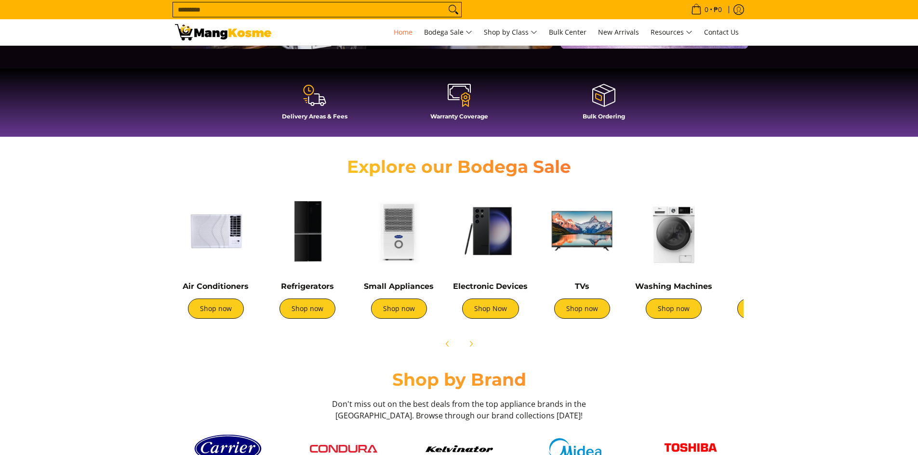
scroll to position [241, 0]
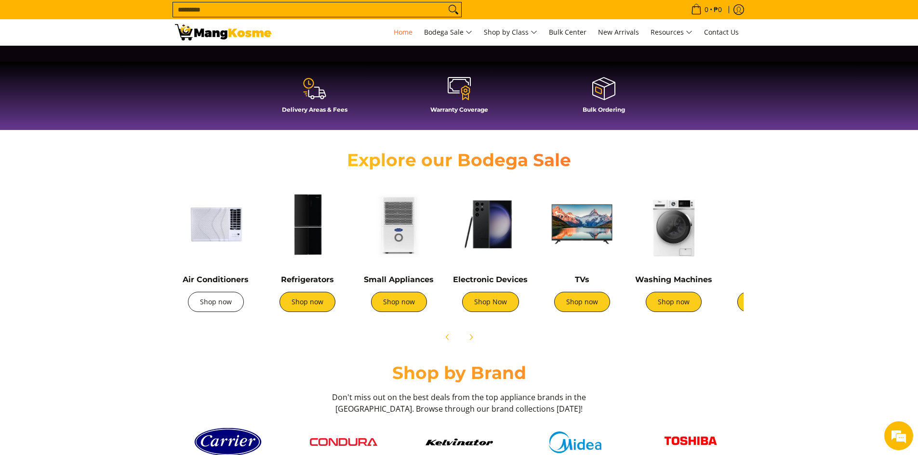
click at [211, 305] on link "Shop now" at bounding box center [216, 302] width 56 height 20
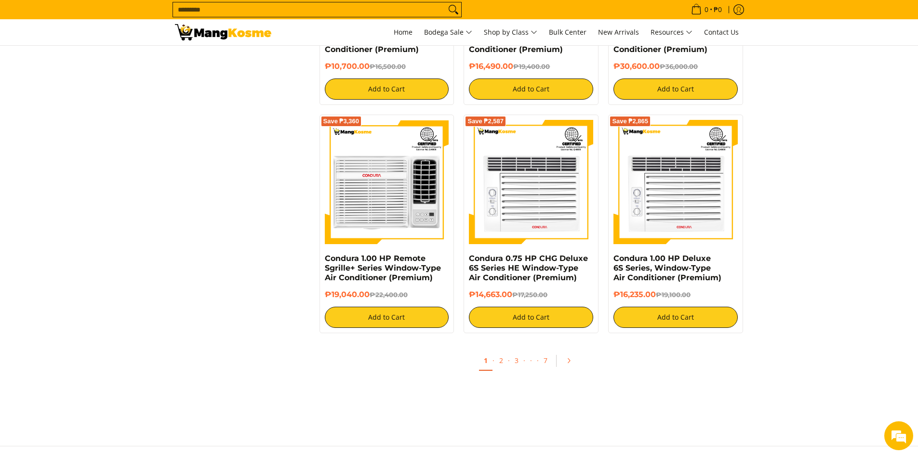
scroll to position [1815, 0]
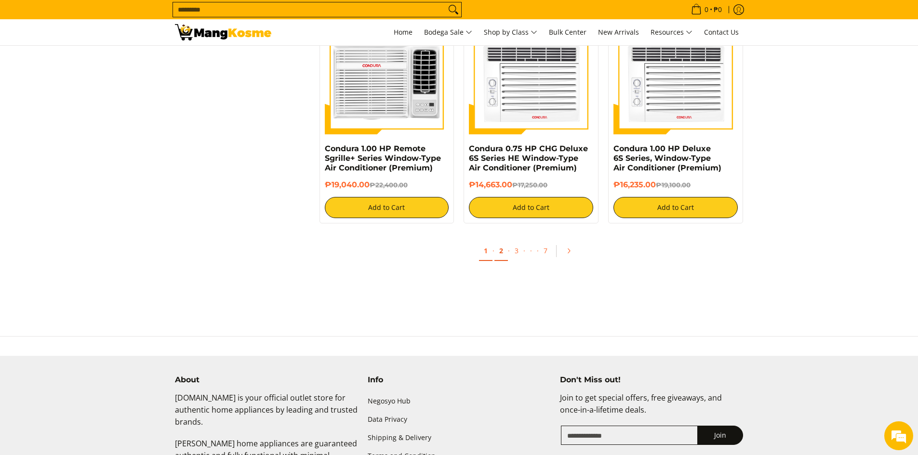
click at [503, 255] on link "2" at bounding box center [500, 251] width 13 height 20
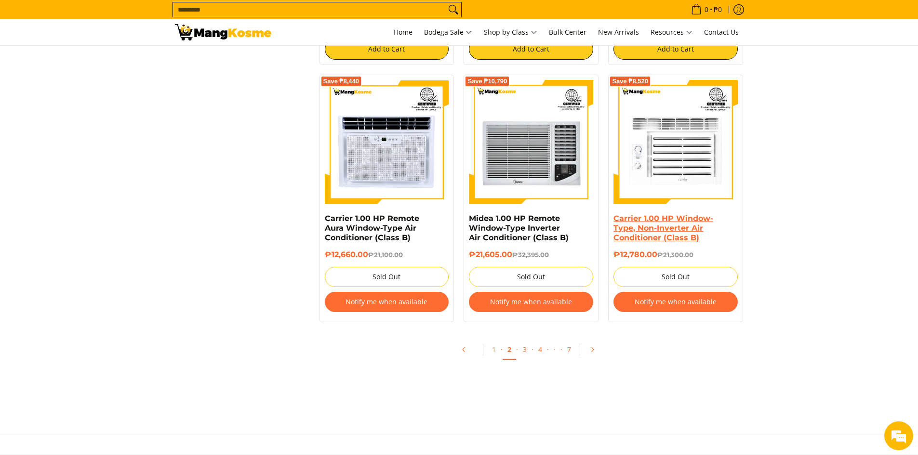
scroll to position [1767, 0]
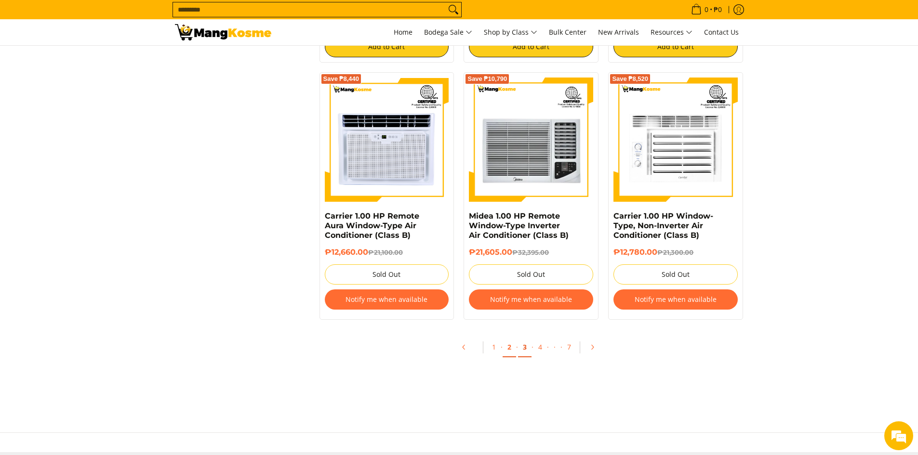
click at [525, 348] on link "3" at bounding box center [524, 348] width 13 height 20
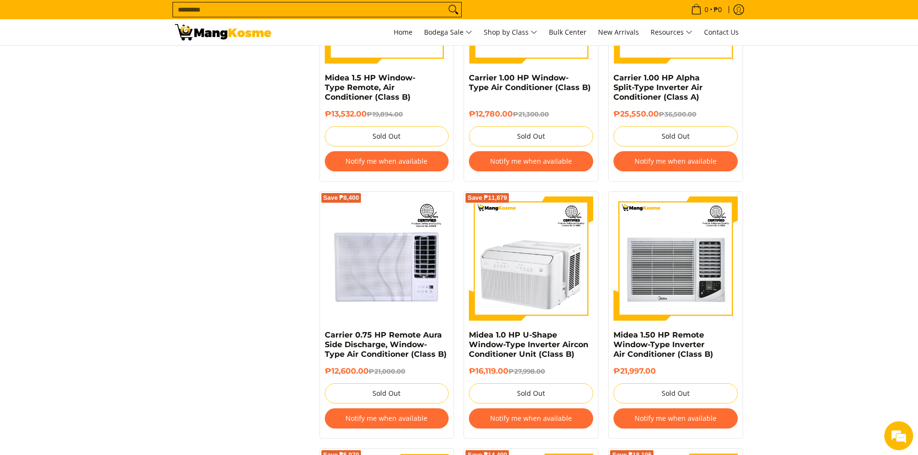
scroll to position [1606, 0]
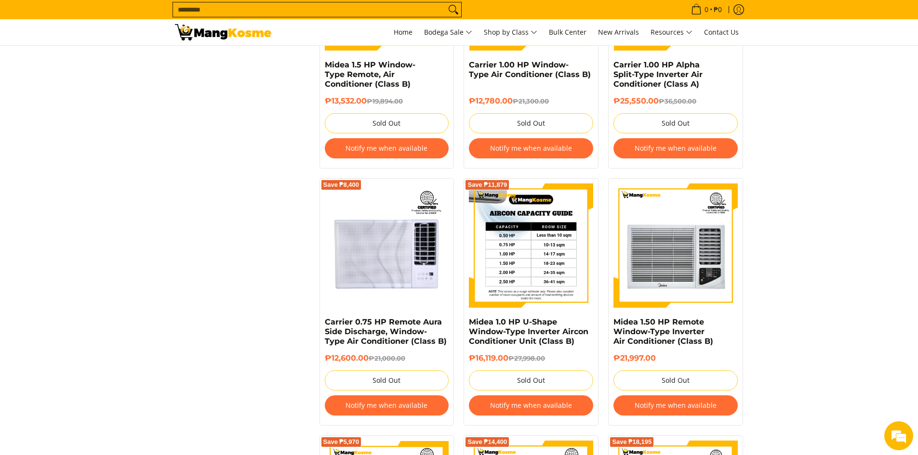
click at [540, 244] on img at bounding box center [531, 246] width 124 height 124
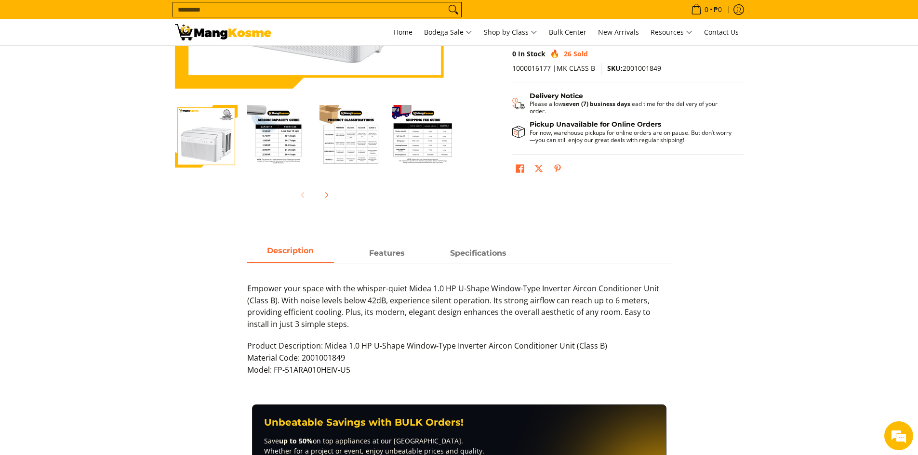
scroll to position [241, 0]
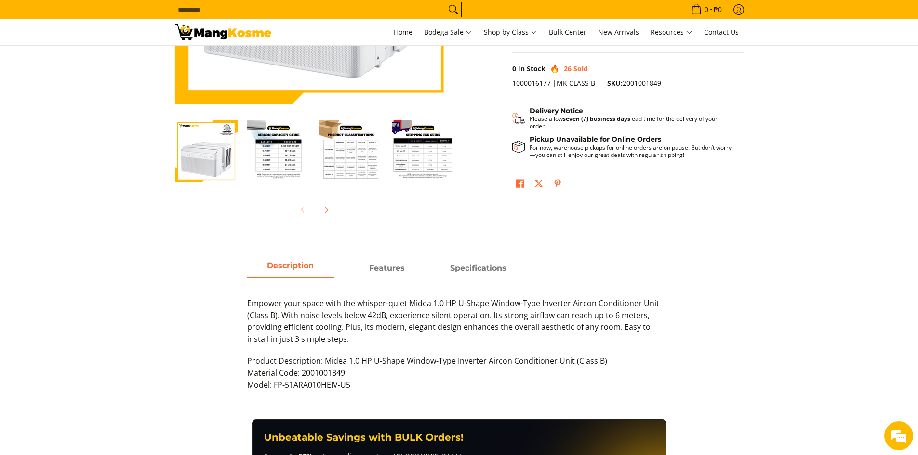
click at [281, 145] on img "Midea 1.0 HP U-Shape Window-Type Inverter Aircon Conditioner Unit (Class B)-2" at bounding box center [278, 151] width 63 height 63
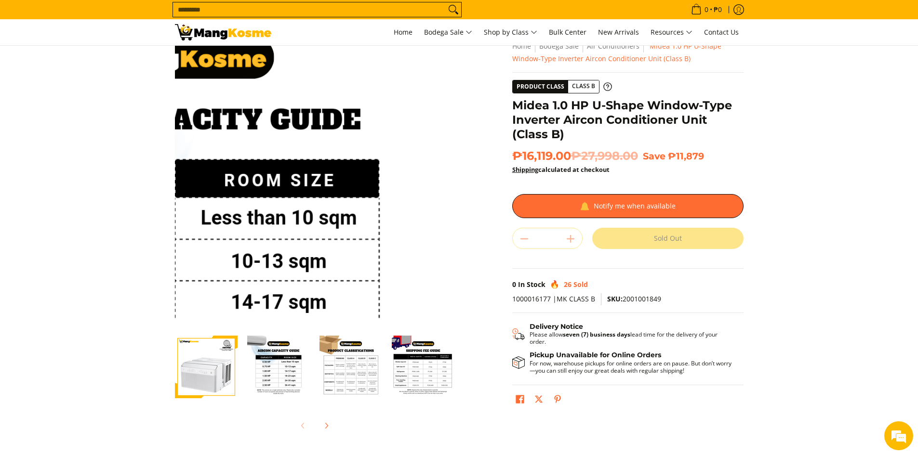
scroll to position [64, 0]
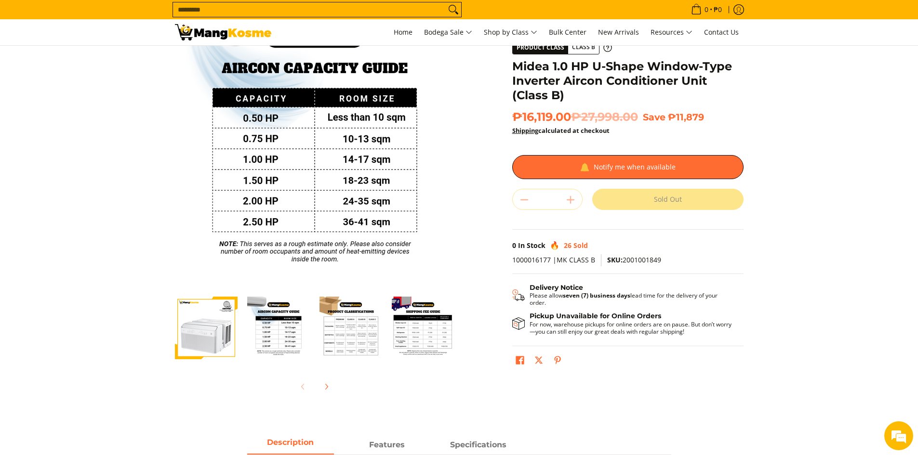
click at [124, 192] on section "Skip to Main Content Enable zoom Disable zoom Enable zoom Disable zoom Enable z…" at bounding box center [459, 202] width 918 height 440
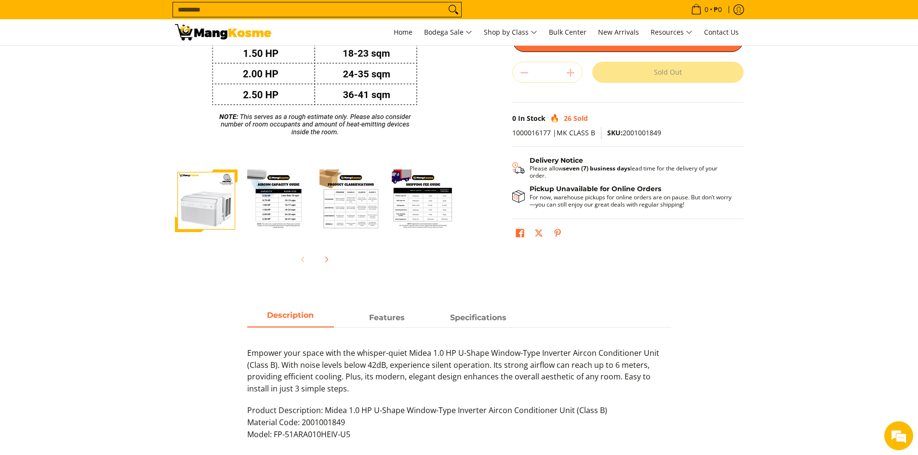
scroll to position [193, 0]
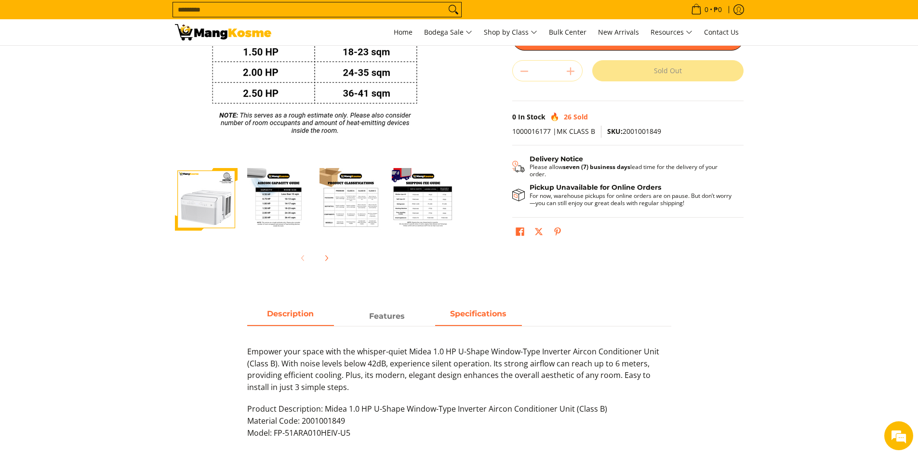
click at [460, 321] on span "Specifications" at bounding box center [478, 316] width 87 height 17
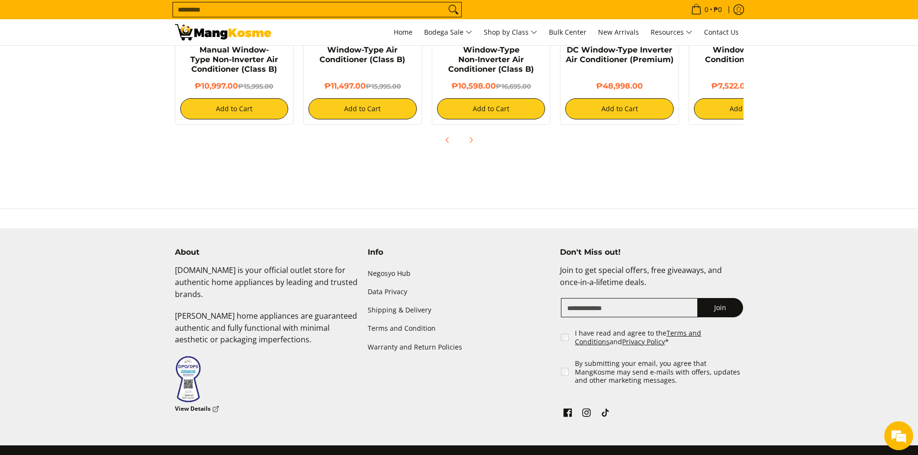
scroll to position [928, 0]
